Goal: Task Accomplishment & Management: Use online tool/utility

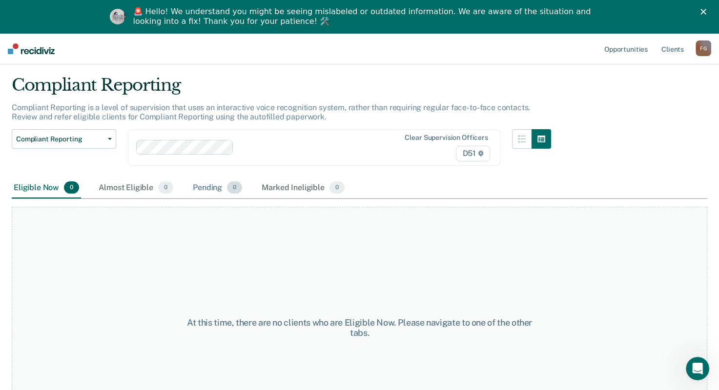
scroll to position [49, 0]
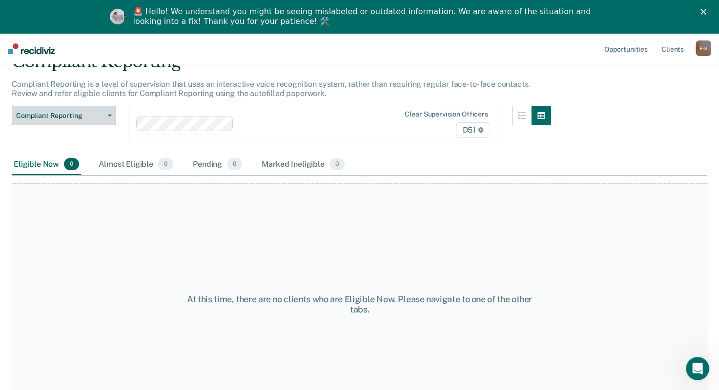
click at [91, 114] on span "Compliant Reporting" at bounding box center [60, 116] width 88 height 8
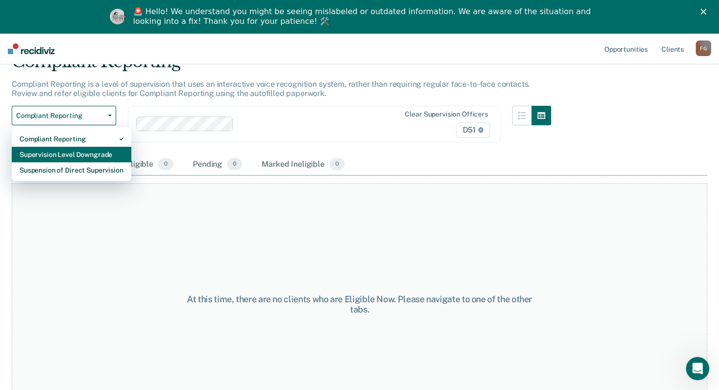
click at [101, 154] on div "Supervision Level Downgrade" at bounding box center [72, 155] width 104 height 16
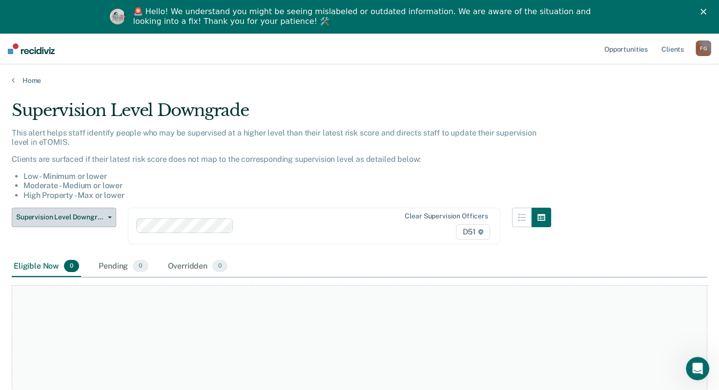
click at [104, 220] on button "Supervision Level Downgrade" at bounding box center [64, 218] width 104 height 20
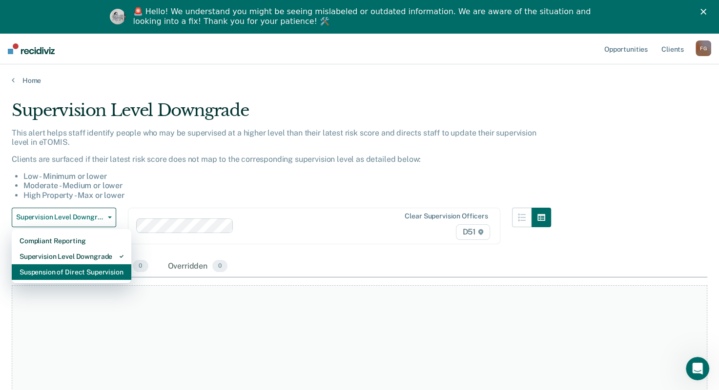
click at [113, 275] on div "Suspension of Direct Supervision" at bounding box center [72, 272] width 104 height 16
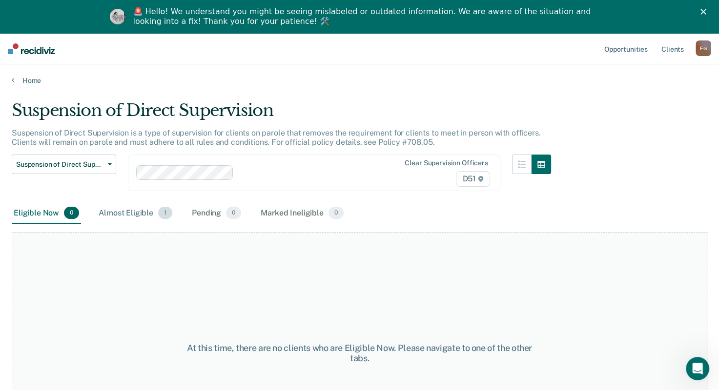
click at [136, 216] on div "Almost Eligible 1" at bounding box center [136, 213] width 78 height 21
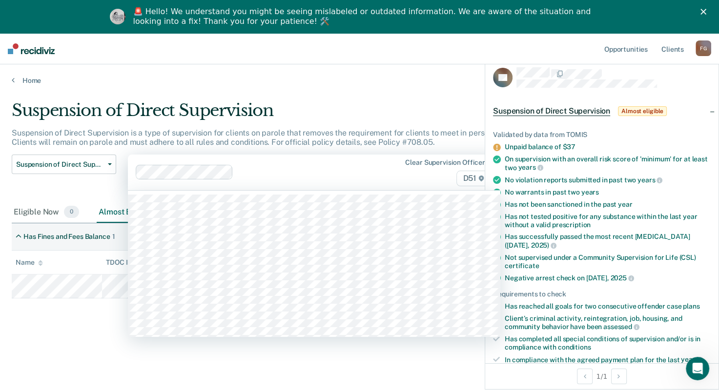
click at [387, 185] on div "Clear supervision officers D51" at bounding box center [314, 173] width 372 height 36
click at [174, 379] on div "Suspension of Direct Supervision Suspension of Direct Supervision is a type of …" at bounding box center [359, 240] width 695 height 281
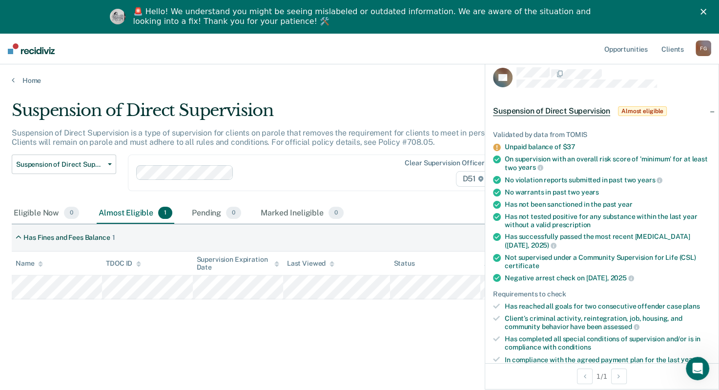
click at [451, 379] on div "Suspension of Direct Supervision Suspension of Direct Supervision is a type of …" at bounding box center [359, 240] width 695 height 281
click at [66, 172] on button "Suspension of Direct Supervision" at bounding box center [64, 165] width 104 height 20
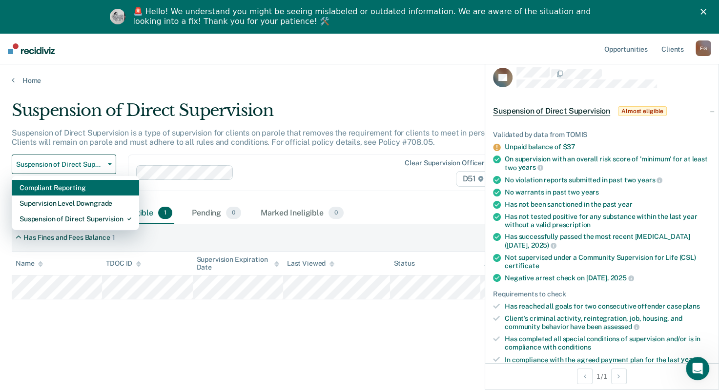
click at [48, 189] on div "Compliant Reporting" at bounding box center [76, 188] width 112 height 16
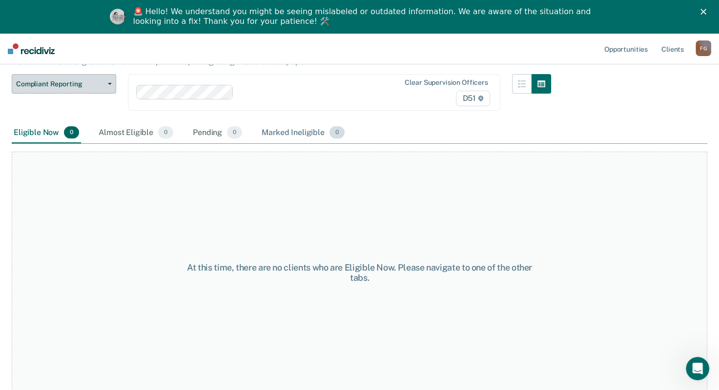
scroll to position [83, 0]
